Goal: Task Accomplishment & Management: Manage account settings

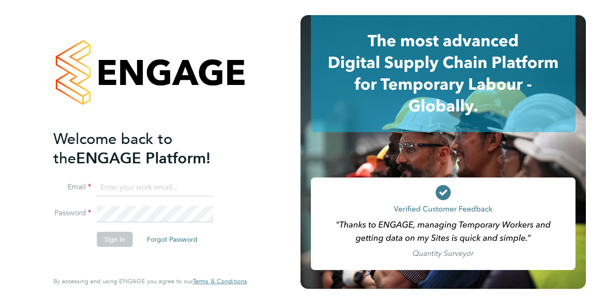
type input "[PERSON_NAME][EMAIL_ADDRESS][PERSON_NAME][DOMAIN_NAME]"
click at [52, 238] on div "Welcome back to the ENGAGE Platform! Email scott.savage@vistry.co.uk Password S…" at bounding box center [150, 152] width 232 height 304
click at [112, 243] on button "Sign In" at bounding box center [115, 239] width 36 height 15
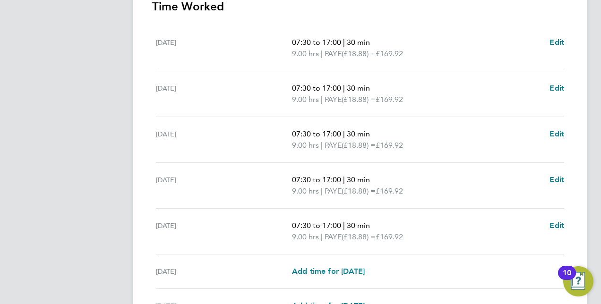
scroll to position [302, 0]
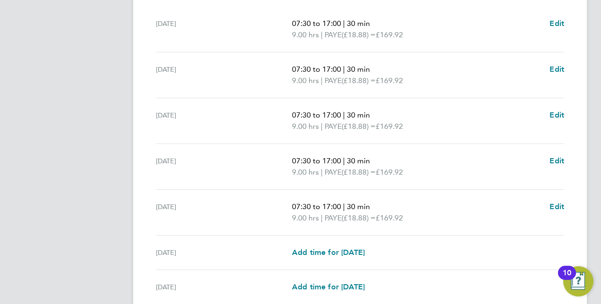
click at [275, 125] on div "[DATE]" at bounding box center [224, 121] width 136 height 23
click at [553, 158] on span "Edit" at bounding box center [557, 160] width 15 height 9
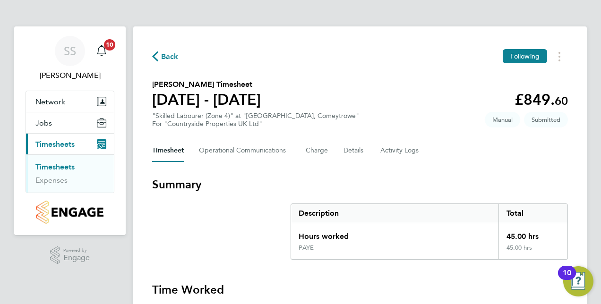
select select "30"
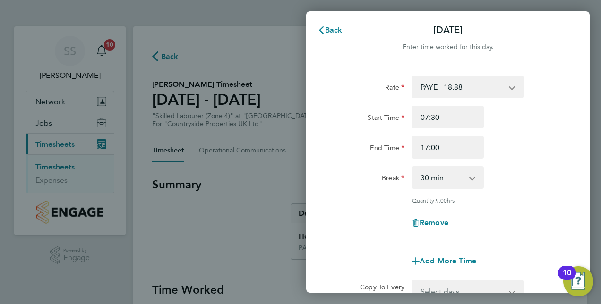
click at [443, 217] on div "Remove" at bounding box center [447, 223] width 79 height 23
click at [439, 226] on span "Remove" at bounding box center [434, 222] width 29 height 9
select select "null"
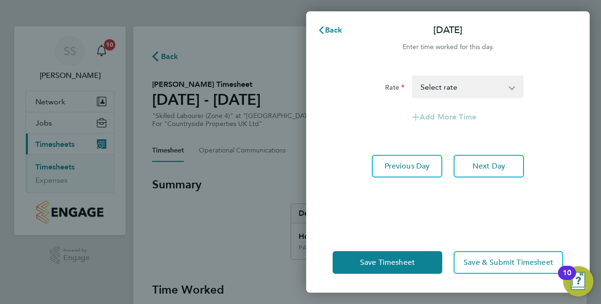
click at [487, 80] on select "PAYE - 18.88 Select rate" at bounding box center [462, 87] width 98 height 21
click at [563, 114] on div "Add More Time" at bounding box center [448, 117] width 238 height 23
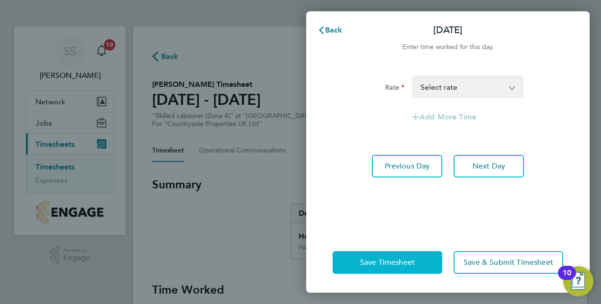
click at [397, 266] on span "Save Timesheet" at bounding box center [387, 262] width 55 height 9
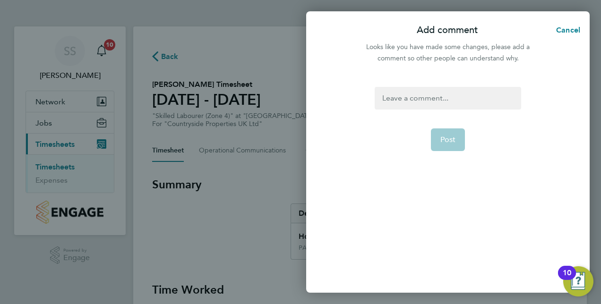
click at [412, 104] on div at bounding box center [448, 98] width 146 height 23
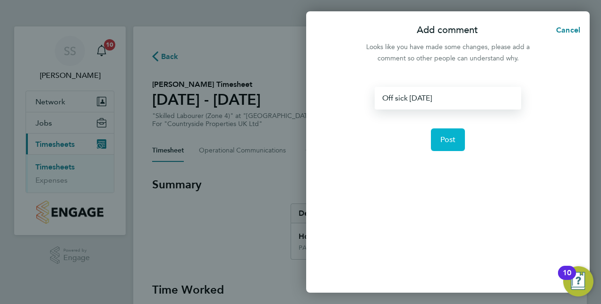
click at [457, 133] on button "Post" at bounding box center [448, 140] width 34 height 23
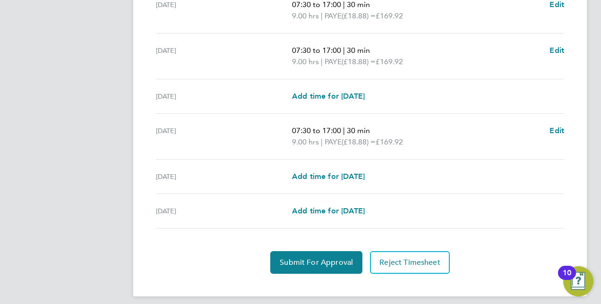
scroll to position [373, 0]
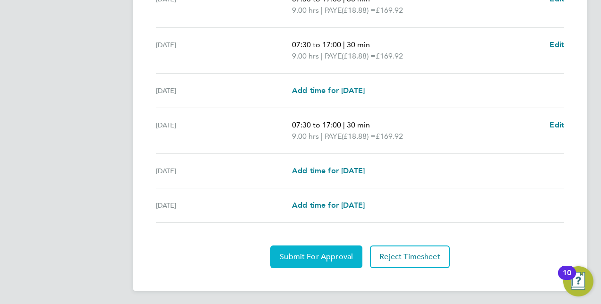
click at [327, 257] on span "Submit For Approval" at bounding box center [316, 256] width 73 height 9
click at [331, 261] on button "Approve Timesheet" at bounding box center [316, 257] width 88 height 23
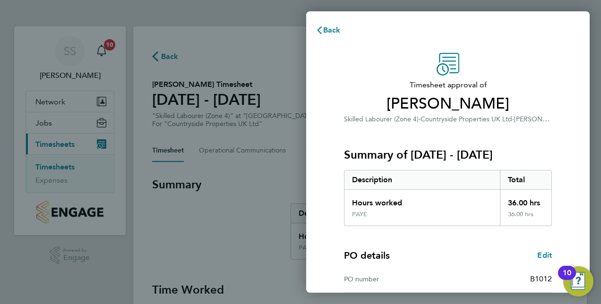
click at [513, 133] on div "Summary of 15 - 21 Sep 2025 Description Total Hours worked 36.00 hrs PAYE 36.00…" at bounding box center [448, 176] width 208 height 102
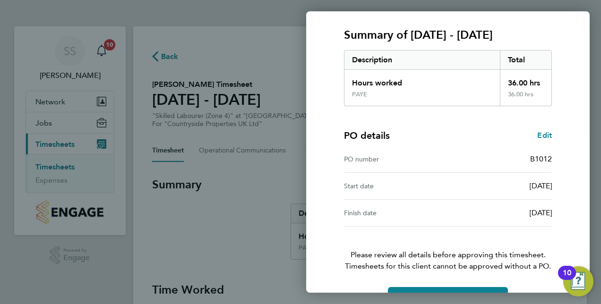
scroll to position [147, 0]
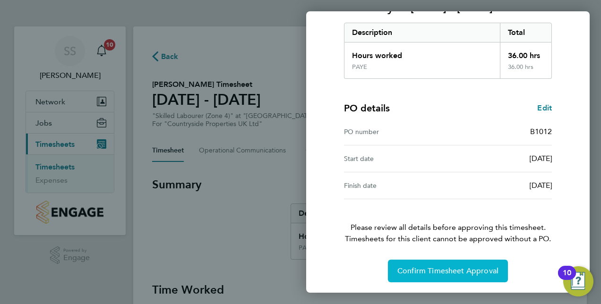
click at [463, 270] on span "Confirm Timesheet Approval" at bounding box center [447, 271] width 101 height 9
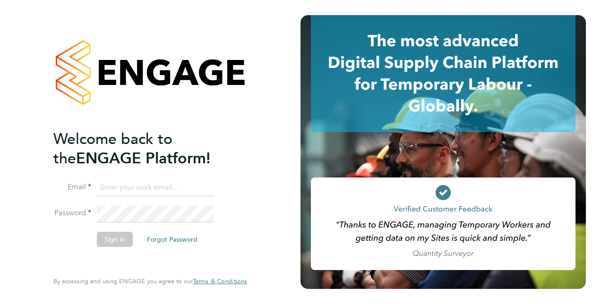
type input "scott.savage@vistry.co.uk"
click at [56, 240] on li "Sign In Forgot Password" at bounding box center [145, 244] width 184 height 25
click at [112, 240] on button "Sign In" at bounding box center [115, 239] width 36 height 15
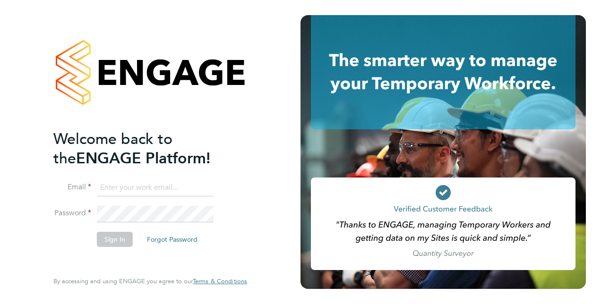
type input "scott.savage@vistry.co.uk"
click at [57, 265] on div "Welcome back to the ENGAGE Platform! Email scott.savage@vistry.co.uk Password S…" at bounding box center [145, 199] width 184 height 140
click at [117, 233] on button "Sign In" at bounding box center [115, 239] width 36 height 15
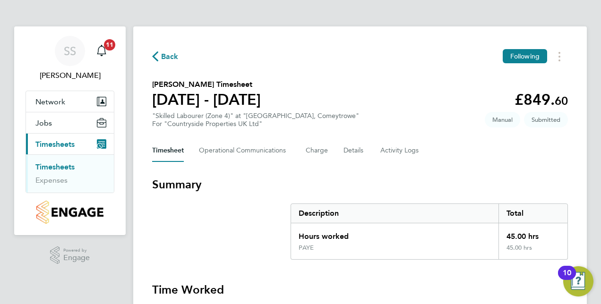
click at [263, 214] on section "Summary Description Total Hours worked 45.00 hrs PAYE 45.00 hrs" at bounding box center [360, 218] width 416 height 83
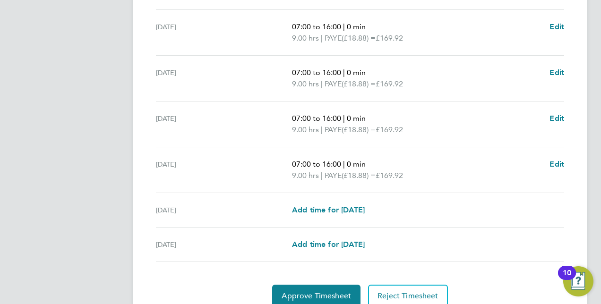
scroll to position [359, 0]
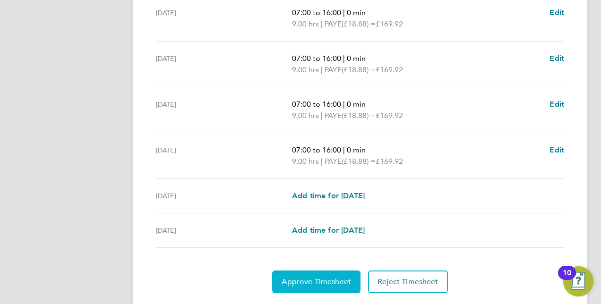
click at [315, 279] on span "Approve Timesheet" at bounding box center [316, 281] width 69 height 9
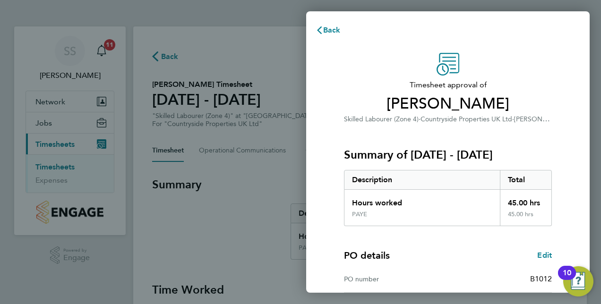
click at [487, 254] on div "PO details Edit" at bounding box center [448, 255] width 208 height 13
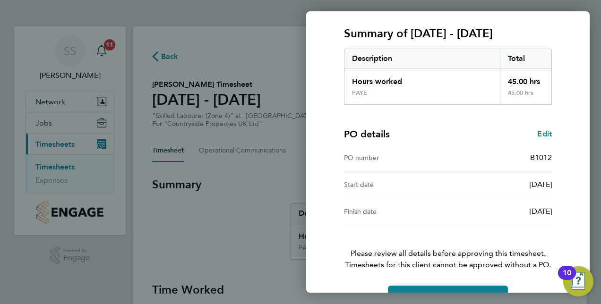
scroll to position [147, 0]
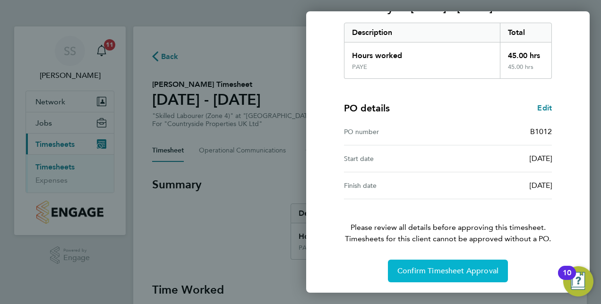
click at [420, 276] on button "Confirm Timesheet Approval" at bounding box center [448, 271] width 120 height 23
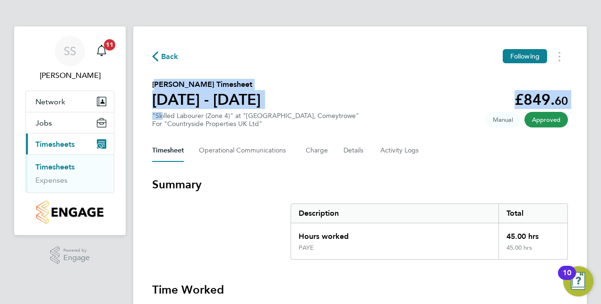
drag, startPoint x: 161, startPoint y: 116, endPoint x: 595, endPoint y: -49, distance: 465.2
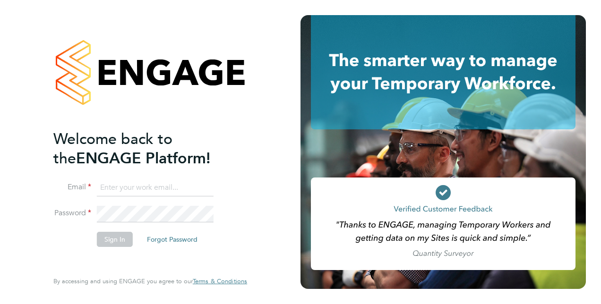
type input "[PERSON_NAME][EMAIL_ADDRESS][PERSON_NAME][DOMAIN_NAME]"
click at [50, 261] on div "Welcome back to the ENGAGE Platform! Email [PERSON_NAME][EMAIL_ADDRESS][PERSON_…" at bounding box center [150, 152] width 232 height 304
click at [110, 245] on button "Sign In" at bounding box center [115, 239] width 36 height 15
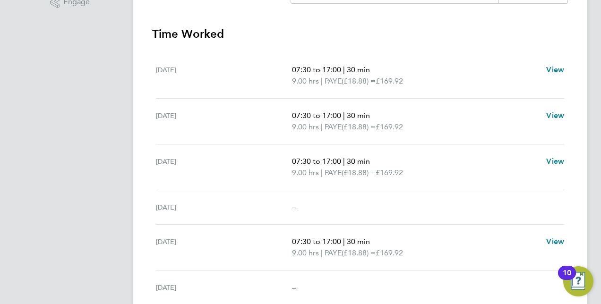
scroll to position [327, 0]
